Goal: Transaction & Acquisition: Purchase product/service

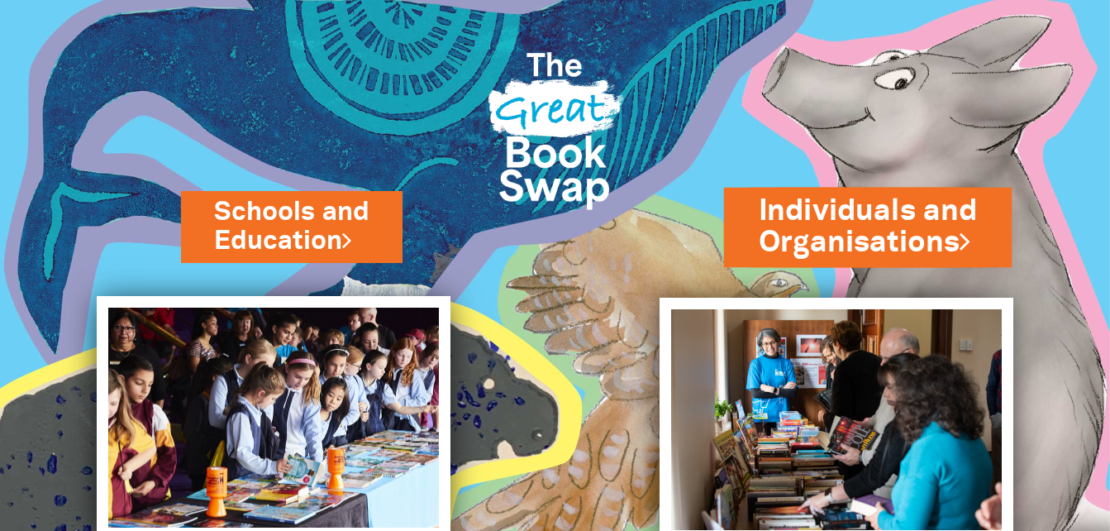
click at [816, 247] on link "Individuals and Organisations" at bounding box center [868, 225] width 219 height 73
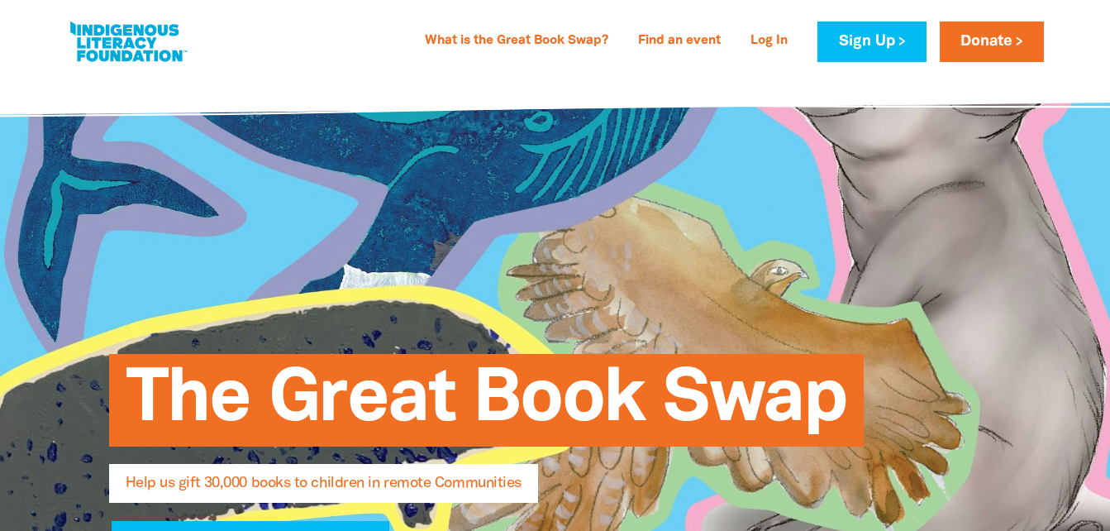
select select "AU"
click at [979, 34] on link "Donate" at bounding box center [992, 41] width 104 height 41
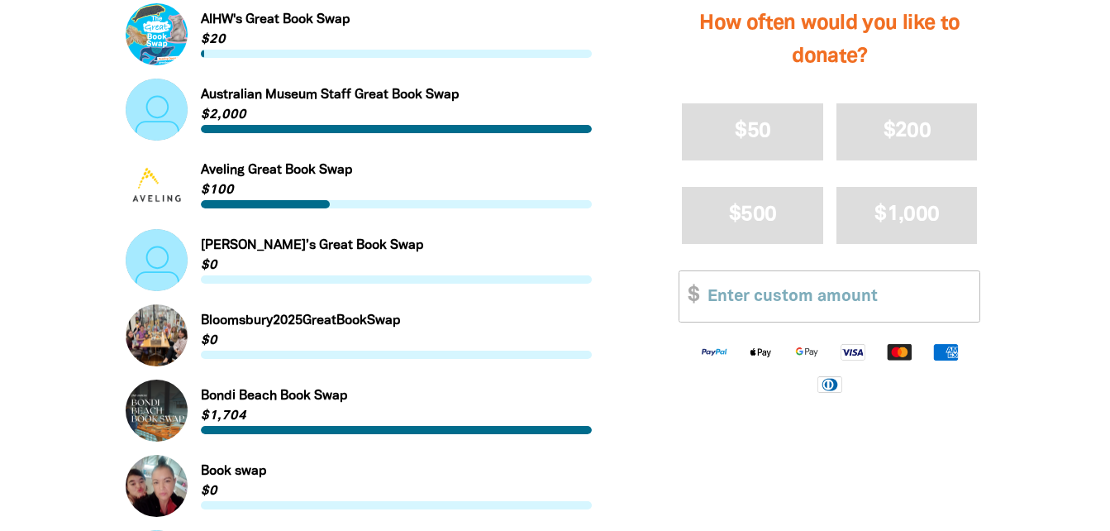
scroll to position [909, 0]
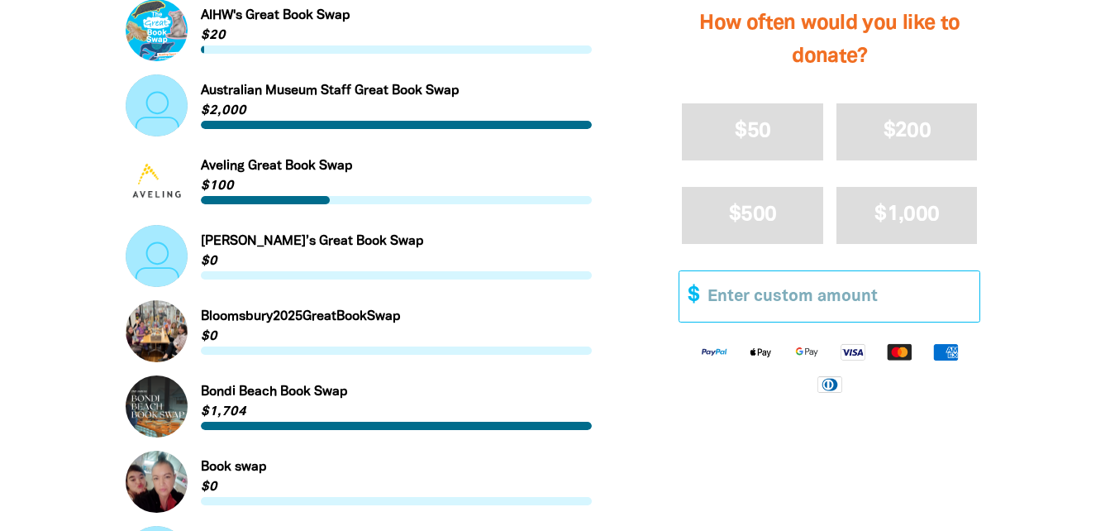
click at [785, 291] on input "Other Amount" at bounding box center [838, 296] width 284 height 50
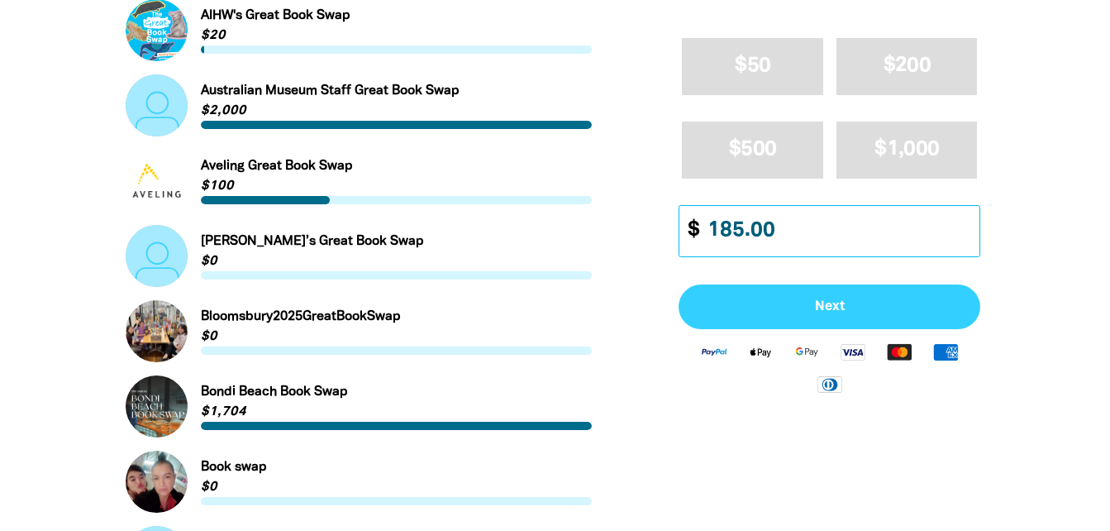
type input "185.00"
click at [805, 312] on span "Next" at bounding box center [829, 307] width 265 height 13
select select "AU"
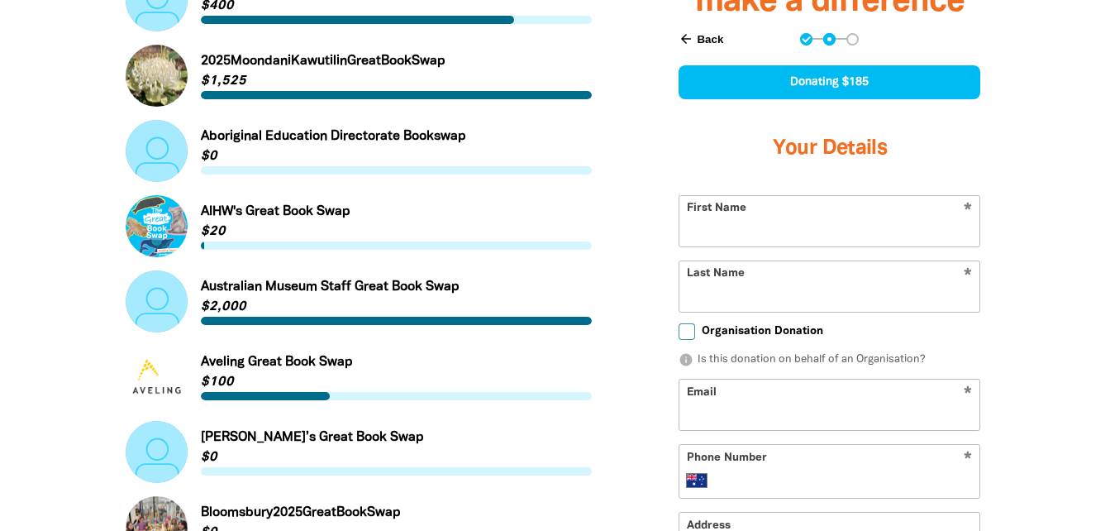
scroll to position [710, 0]
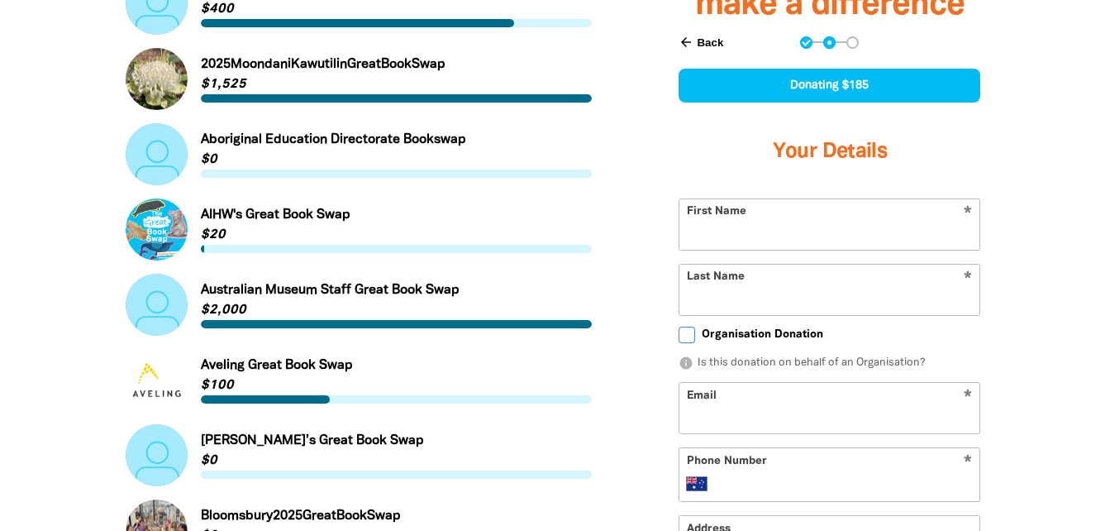
click at [744, 247] on input "First Name" at bounding box center [830, 224] width 300 height 50
type input "South Kingsville Preschool"
click at [763, 294] on input "Last Name" at bounding box center [830, 290] width 300 height 50
type input "DiCarlo"
click at [694, 335] on input "Organisation Donation" at bounding box center [687, 335] width 17 height 17
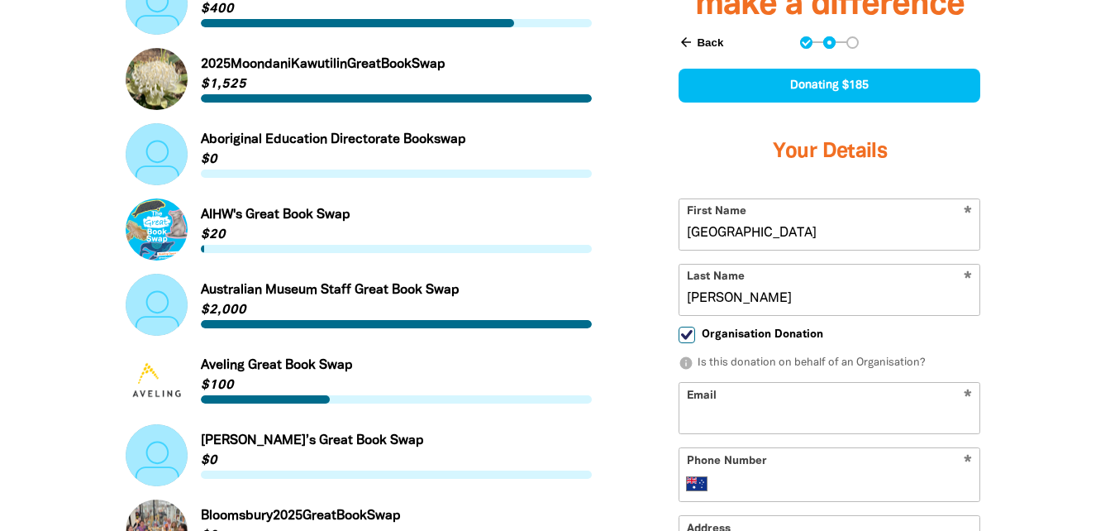
checkbox input "true"
select select "AU"
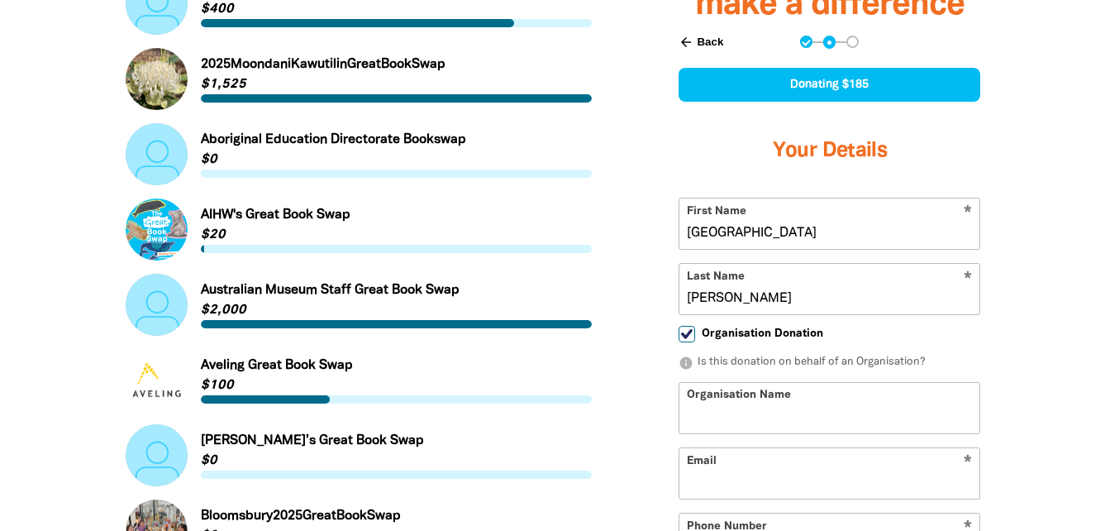
click at [885, 228] on input "South Kingsville Preschool" at bounding box center [830, 224] width 300 height 50
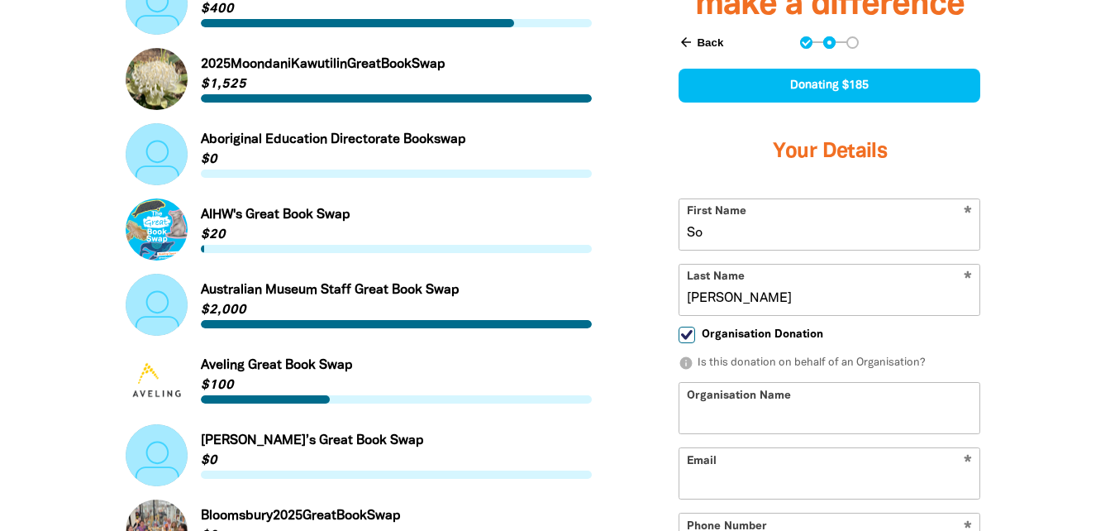
type input "S"
type input "Lisa"
drag, startPoint x: 696, startPoint y: 420, endPoint x: 711, endPoint y: 421, distance: 14.9
click at [696, 420] on input "Organisation Name" at bounding box center [830, 409] width 300 height 50
type input "South Kingsville Preschool"
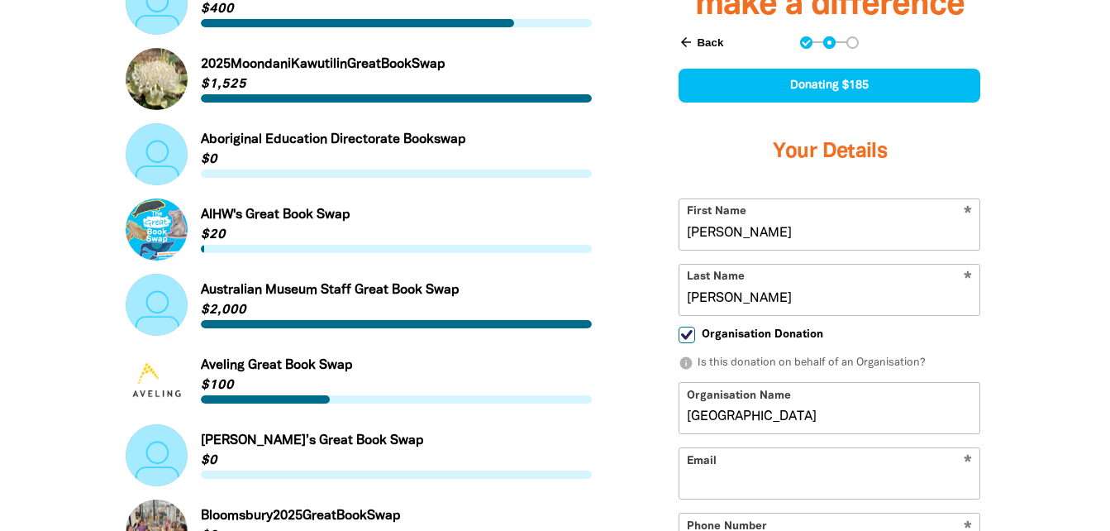
click at [724, 483] on input "Email" at bounding box center [830, 474] width 300 height 50
type input "kinder@skps.vic.edu.au"
type input "+61 411 500 389"
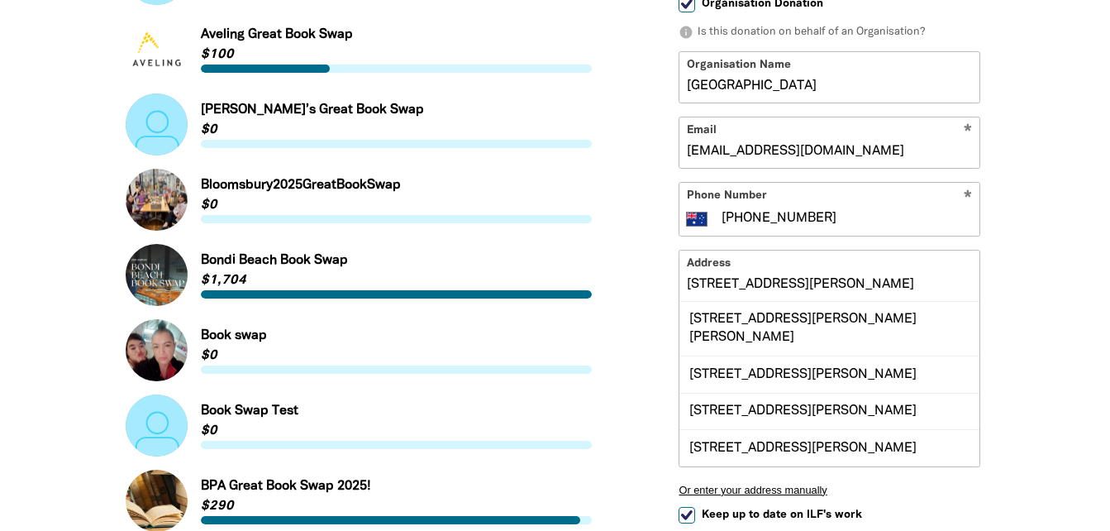
scroll to position [0, 0]
click at [1050, 265] on div "Find a Great Book Swap to support... Search for a Great Book Swap search Link t…" at bounding box center [556, 326] width 992 height 1797
click at [786, 286] on input "43 Paxton Street" at bounding box center [830, 276] width 300 height 50
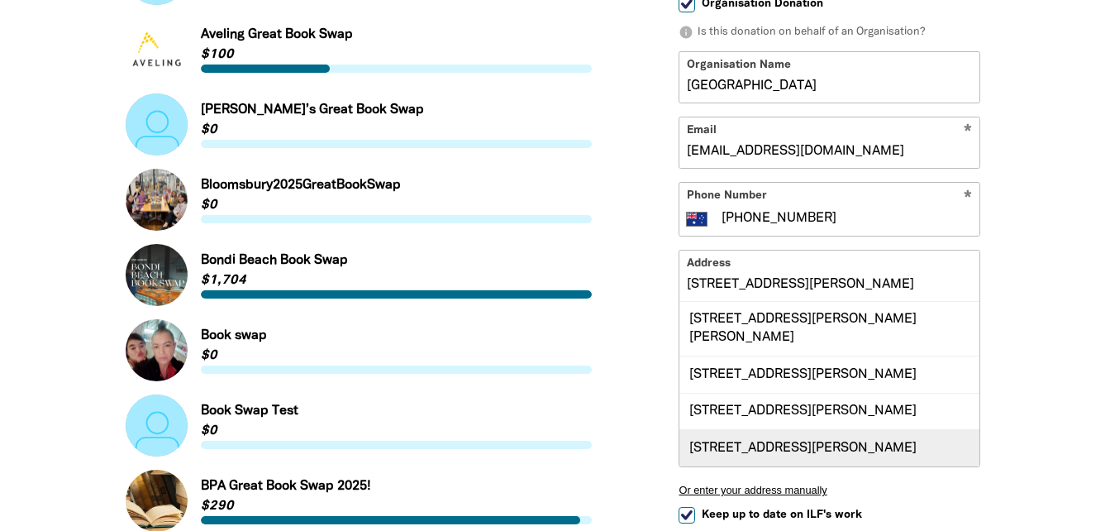
click at [798, 430] on div "43 Paxton Street, SOUTH KINGSVILLE VIC 3015" at bounding box center [830, 448] width 300 height 36
type input "43 Paxton Street, SOUTH KINGSVILLE VIC 3015"
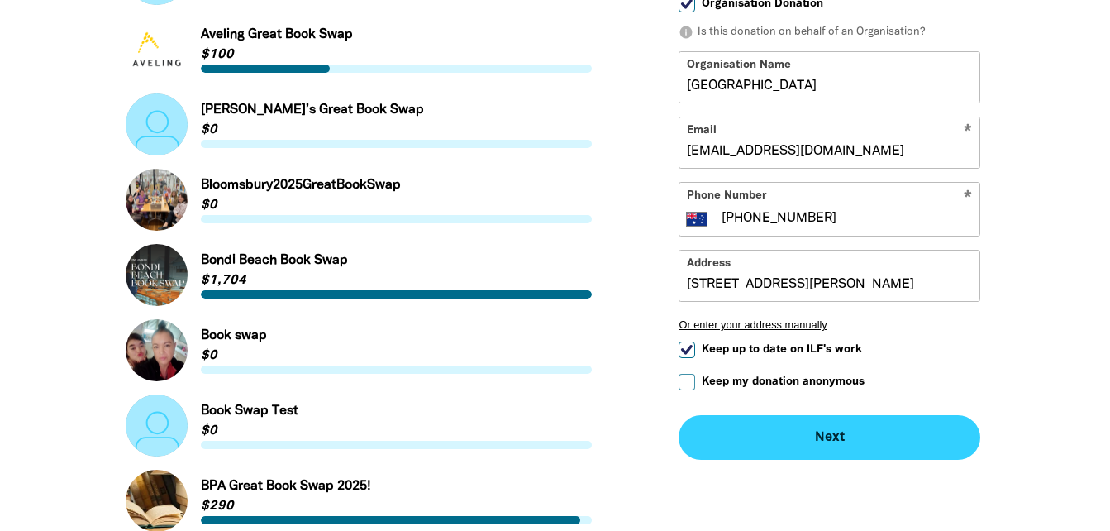
click at [813, 432] on button "Next chevron_right" at bounding box center [830, 438] width 302 height 45
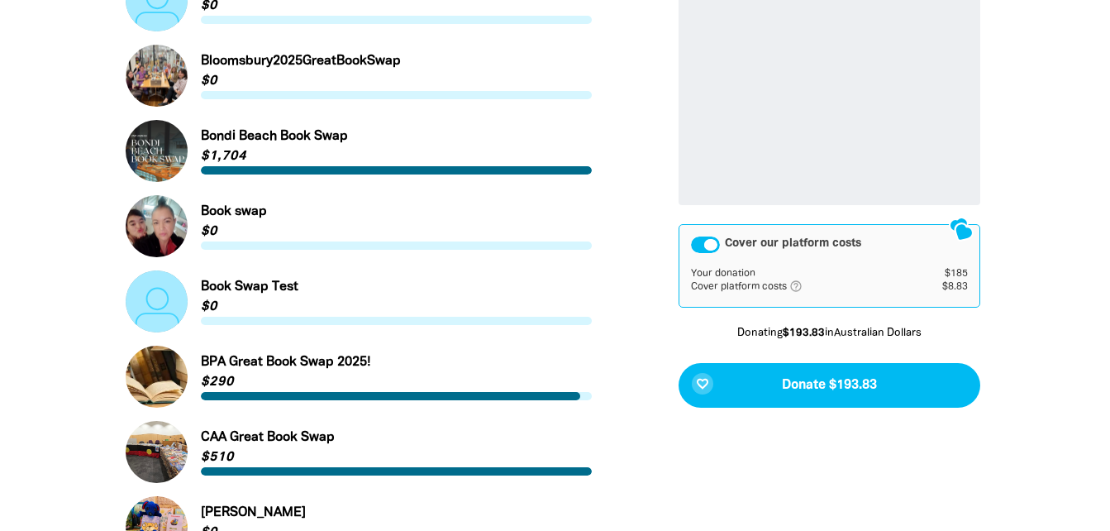
scroll to position [1190, 0]
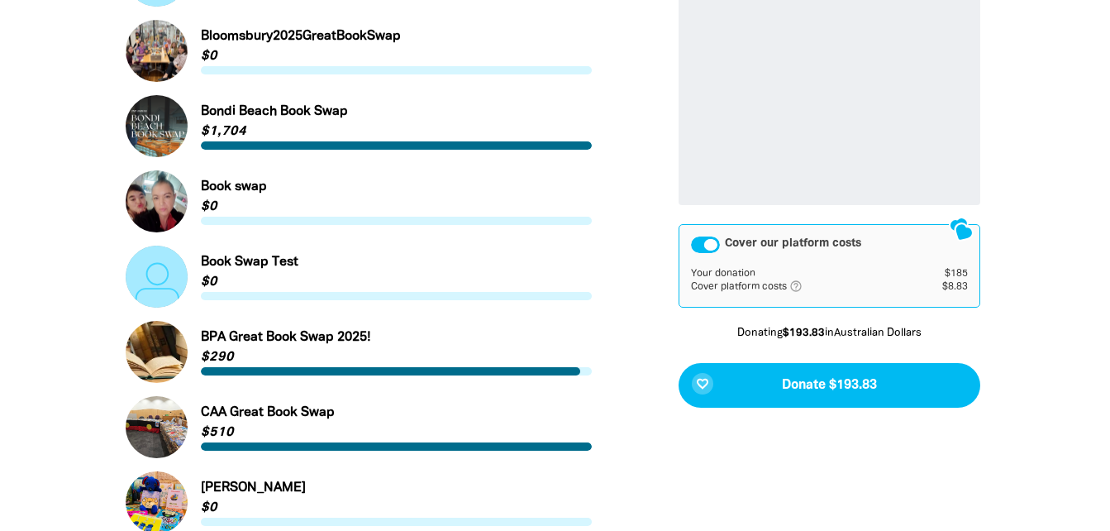
click at [706, 241] on div "Cover our platform costs" at bounding box center [705, 244] width 29 height 17
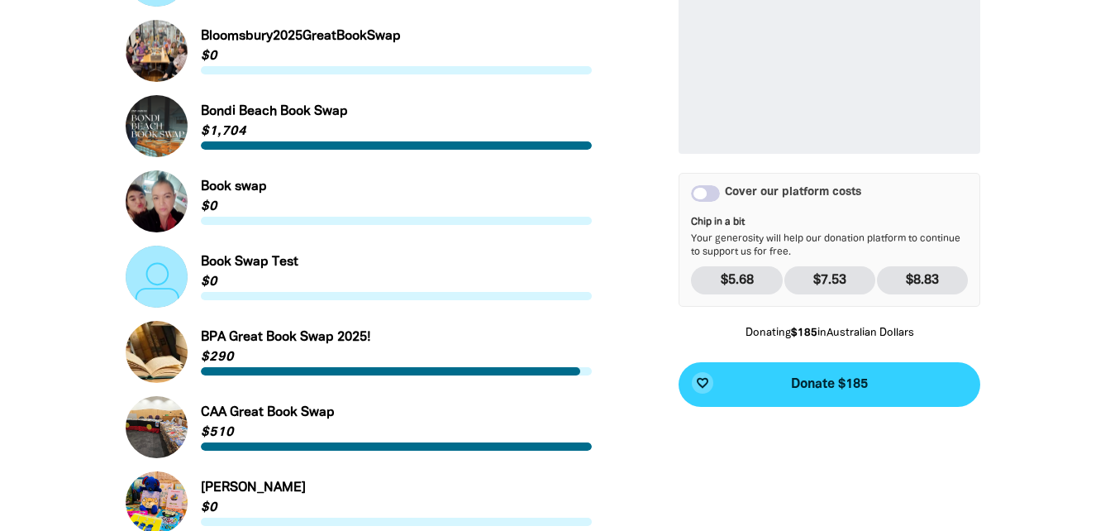
click at [917, 389] on button "favorite_border Donate $185" at bounding box center [830, 384] width 302 height 45
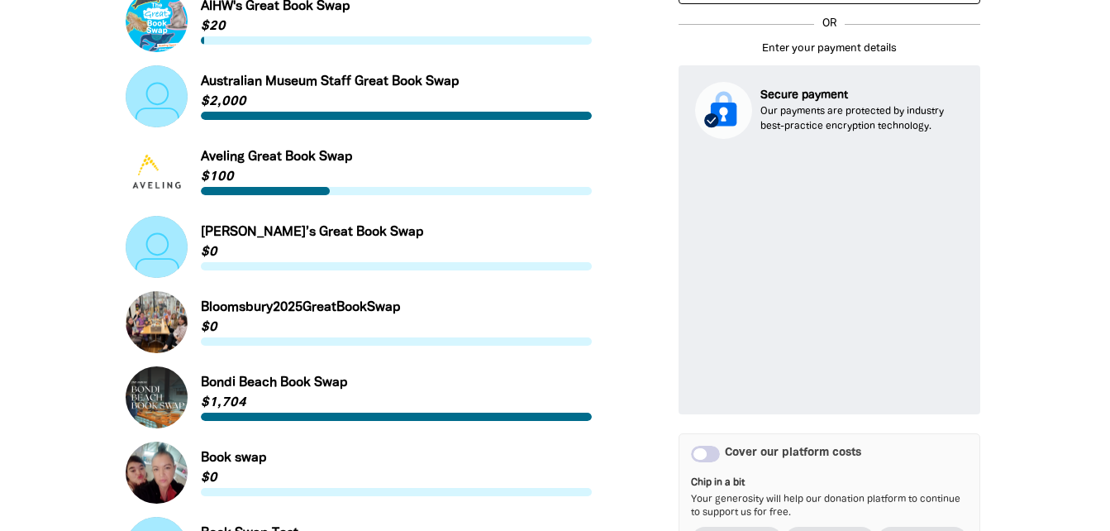
scroll to position [694, 0]
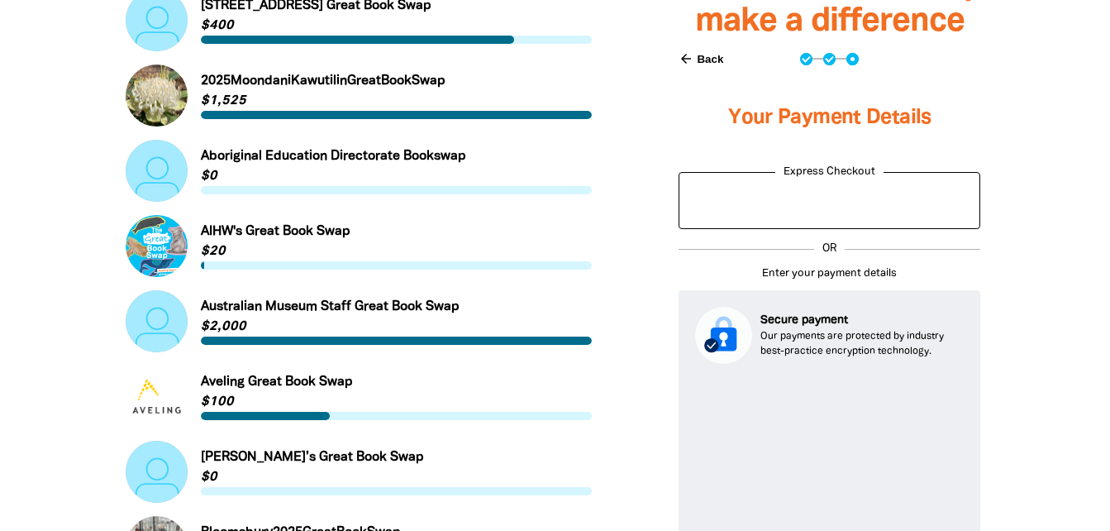
select select "AU"
